Goal: Information Seeking & Learning: Learn about a topic

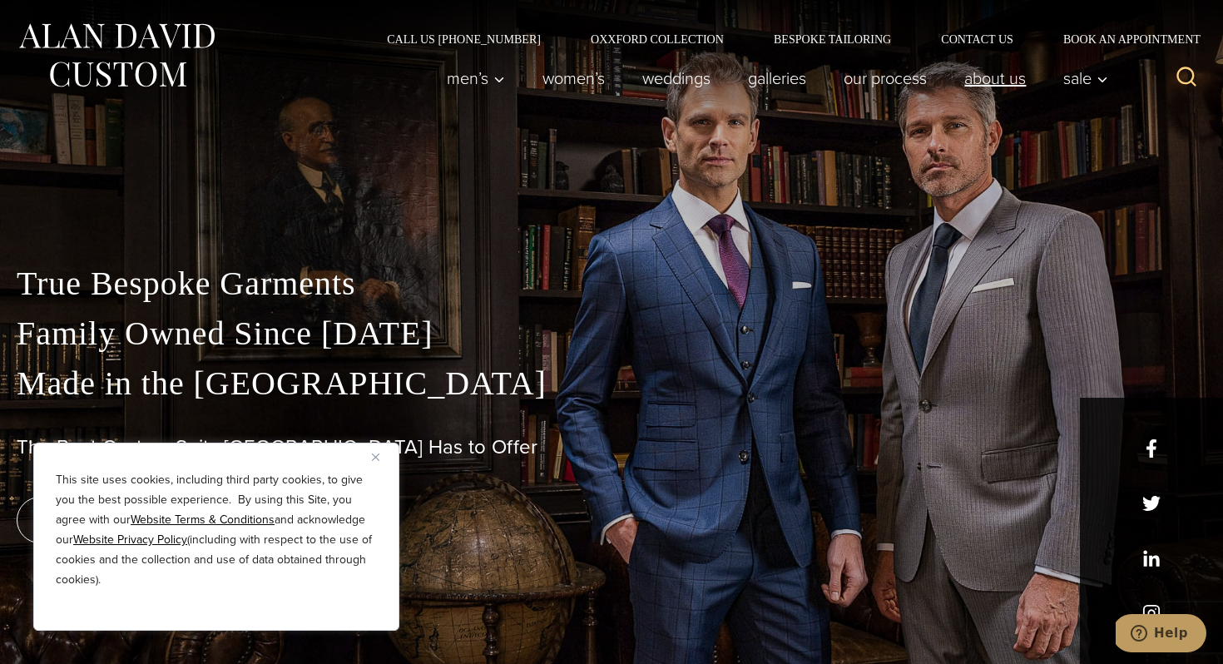
click at [989, 84] on link "About Us" at bounding box center [995, 78] width 99 height 33
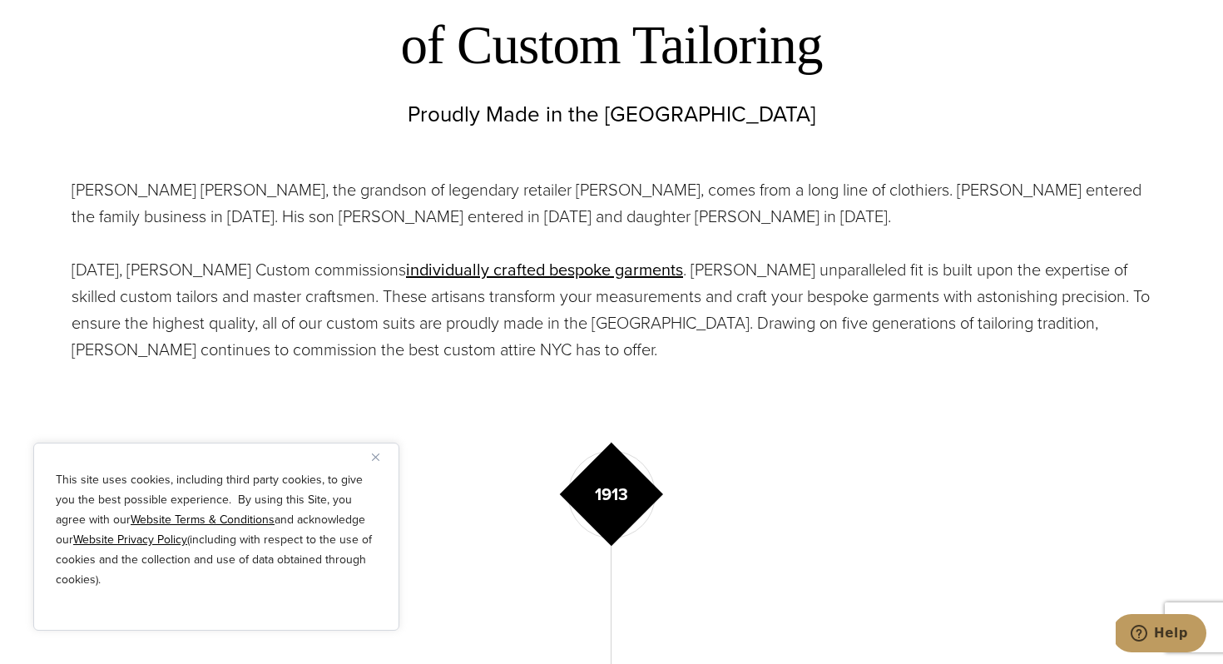
scroll to position [780, 0]
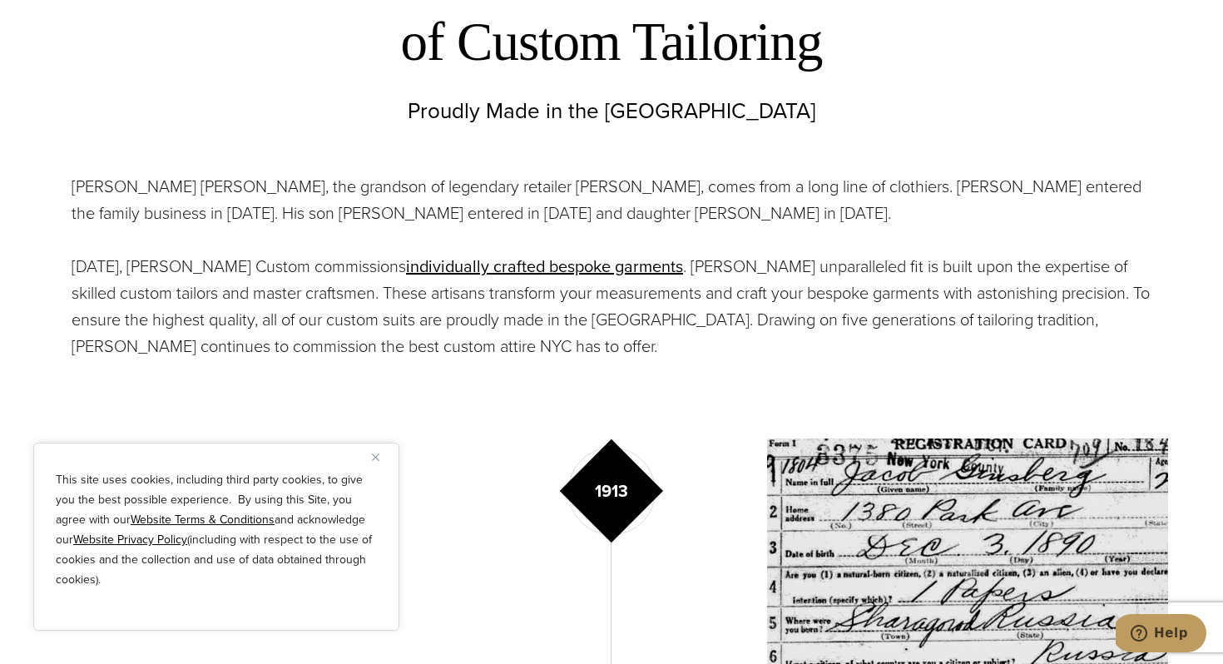
click at [375, 447] on div "This site uses cookies, including third party cookies, to give you the best pos…" at bounding box center [216, 537] width 366 height 188
click at [375, 454] on img "Close" at bounding box center [375, 456] width 7 height 7
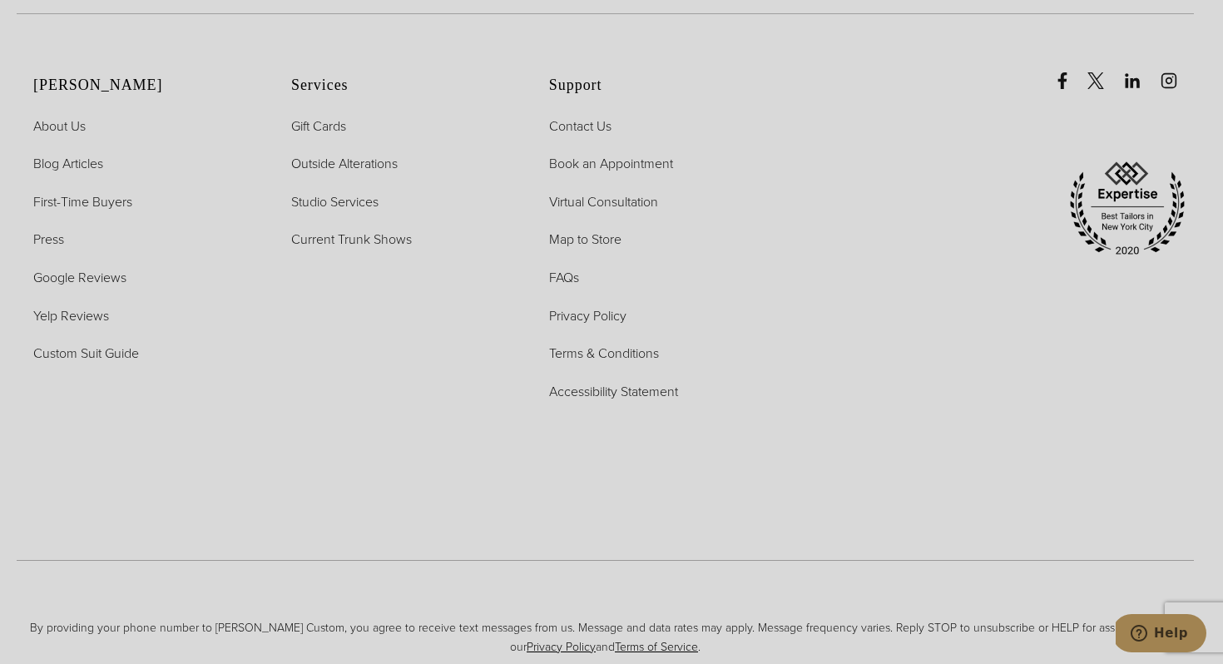
scroll to position [0, 0]
